Goal: Transaction & Acquisition: Download file/media

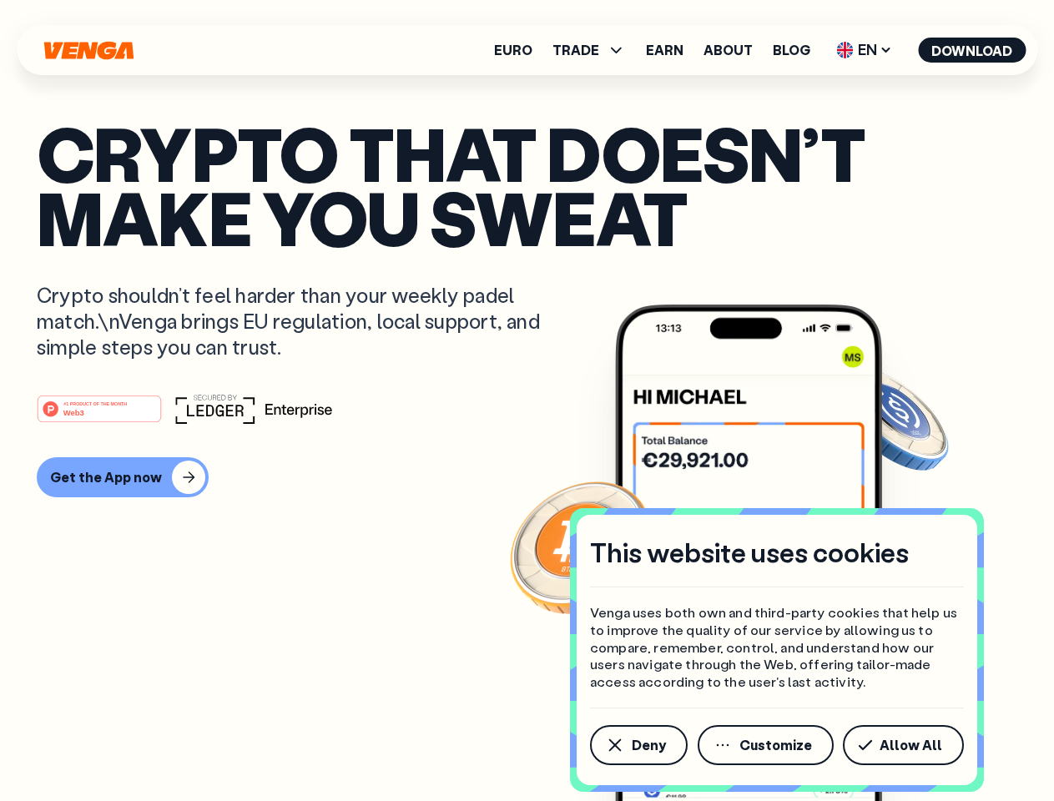
click at [527, 401] on div "#1 PRODUCT OF THE MONTH Web3" at bounding box center [527, 409] width 980 height 30
click at [638, 745] on span "Deny" at bounding box center [649, 744] width 34 height 13
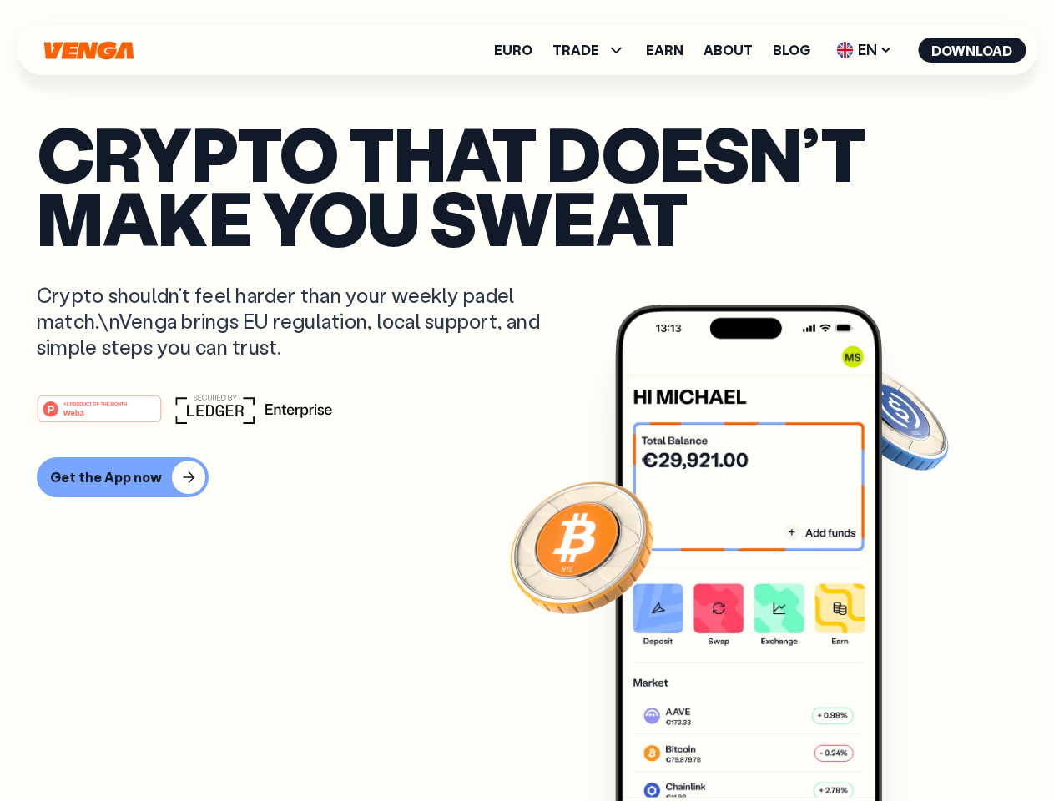
click at [767, 745] on img at bounding box center [748, 584] width 267 height 559
click at [906, 745] on article "Crypto that doesn’t make you sweat Crypto shouldn’t feel harder than your weekl…" at bounding box center [527, 434] width 980 height 626
click at [594, 50] on span "TRADE" at bounding box center [575, 49] width 47 height 13
click at [864, 50] on span "EN" at bounding box center [864, 50] width 68 height 27
click at [972, 50] on button "Download" at bounding box center [972, 50] width 108 height 25
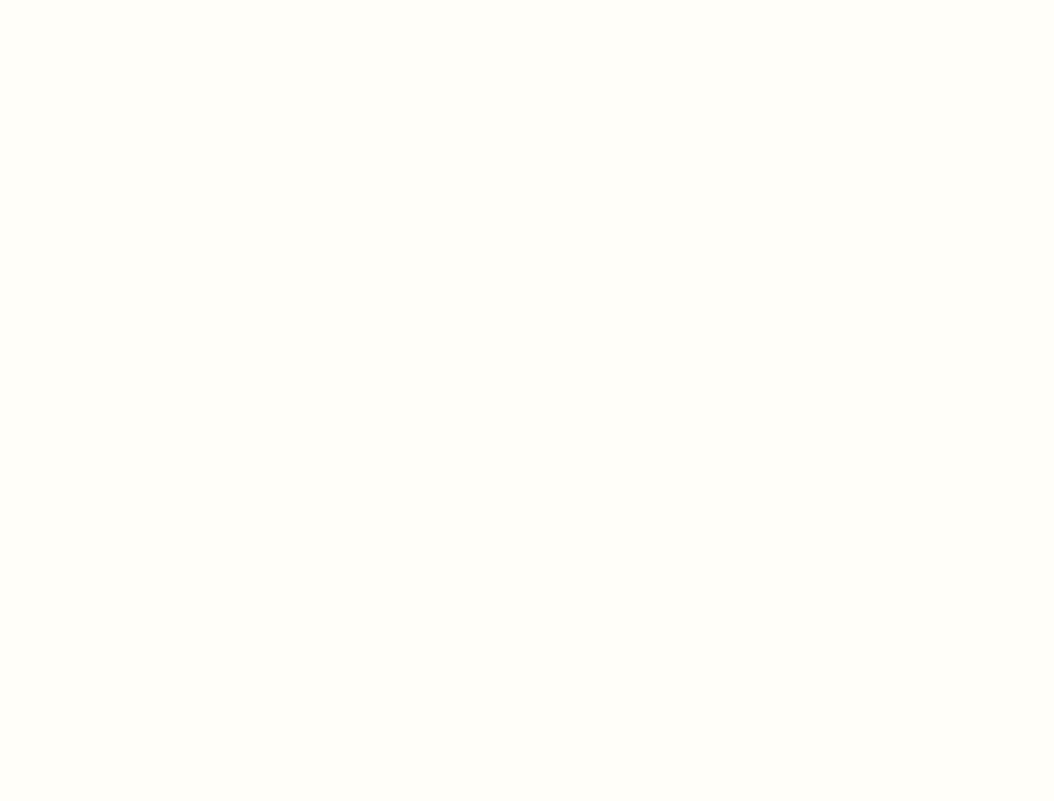
click at [527, 0] on html "This website uses cookies Venga uses both own and third-party cookies that help…" at bounding box center [527, 0] width 1054 height 0
click at [120, 0] on html "This website uses cookies Venga uses both own and third-party cookies that help…" at bounding box center [527, 0] width 1054 height 0
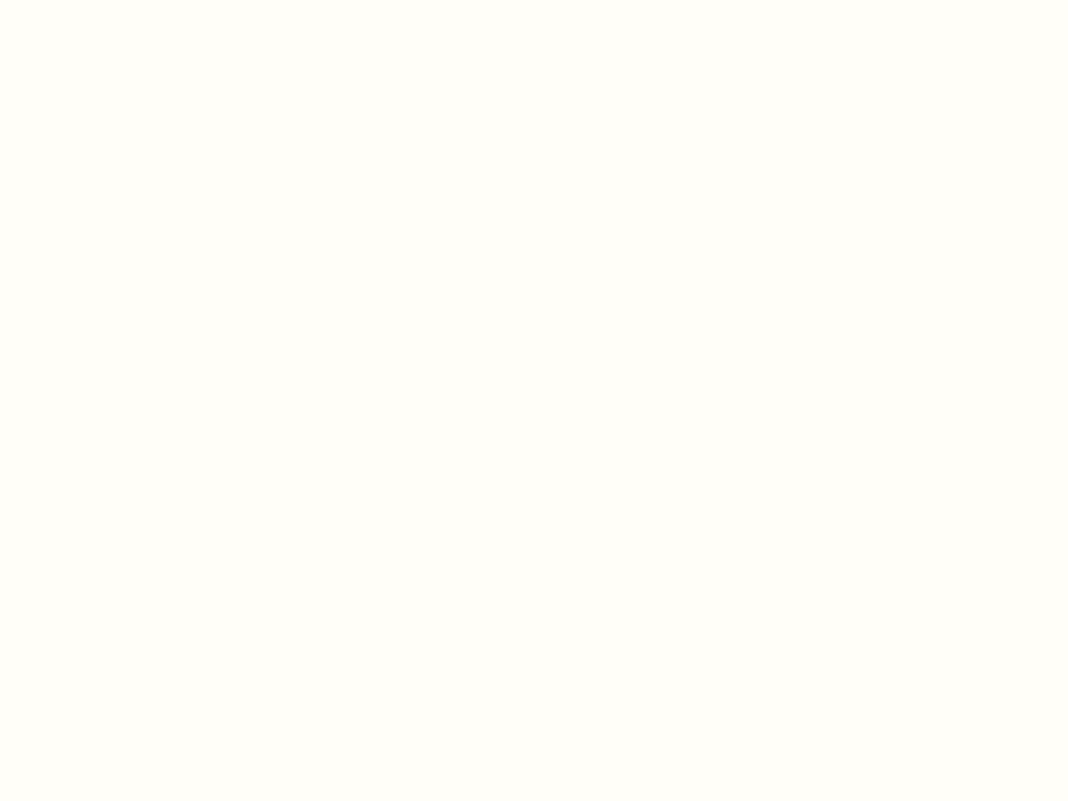
click at [102, 0] on html "This website uses cookies Venga uses both own and third-party cookies that help…" at bounding box center [534, 0] width 1068 height 0
